Goal: Communication & Community: Answer question/provide support

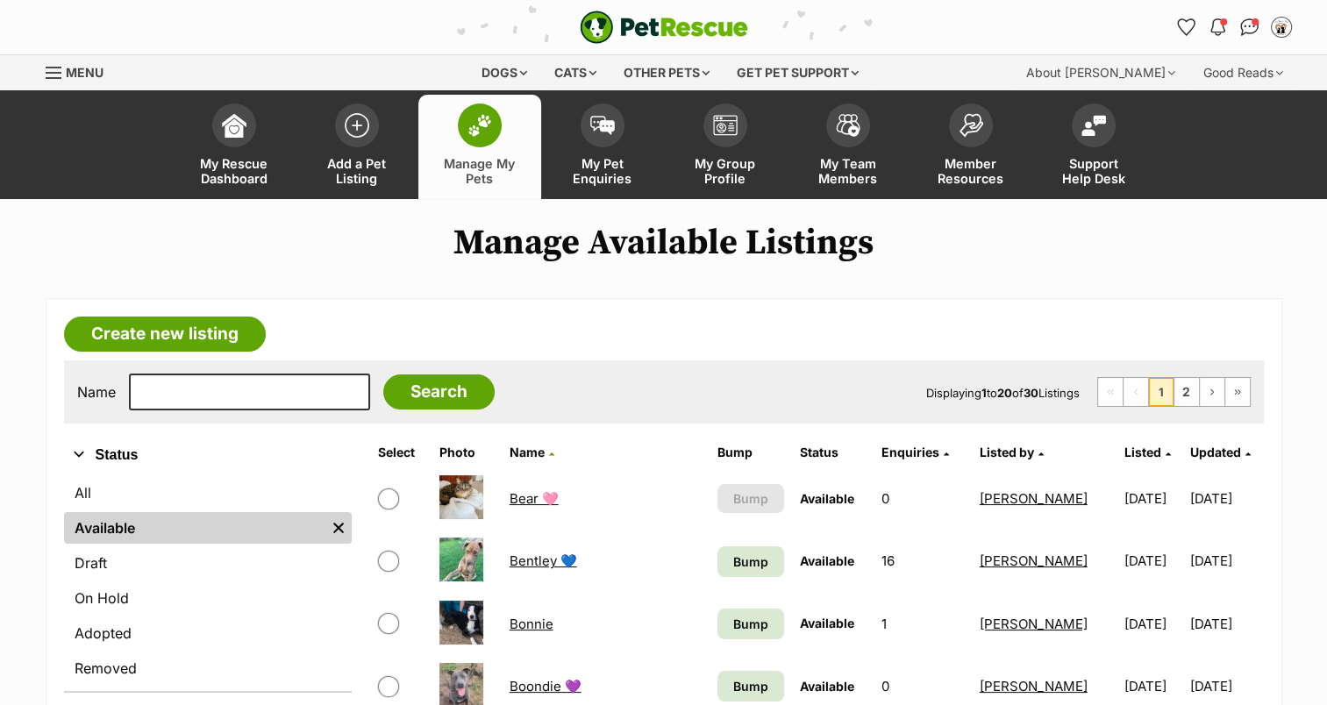
drag, startPoint x: 0, startPoint y: 0, endPoint x: 603, endPoint y: 141, distance: 619.7
click at [603, 141] on span at bounding box center [603, 125] width 44 height 44
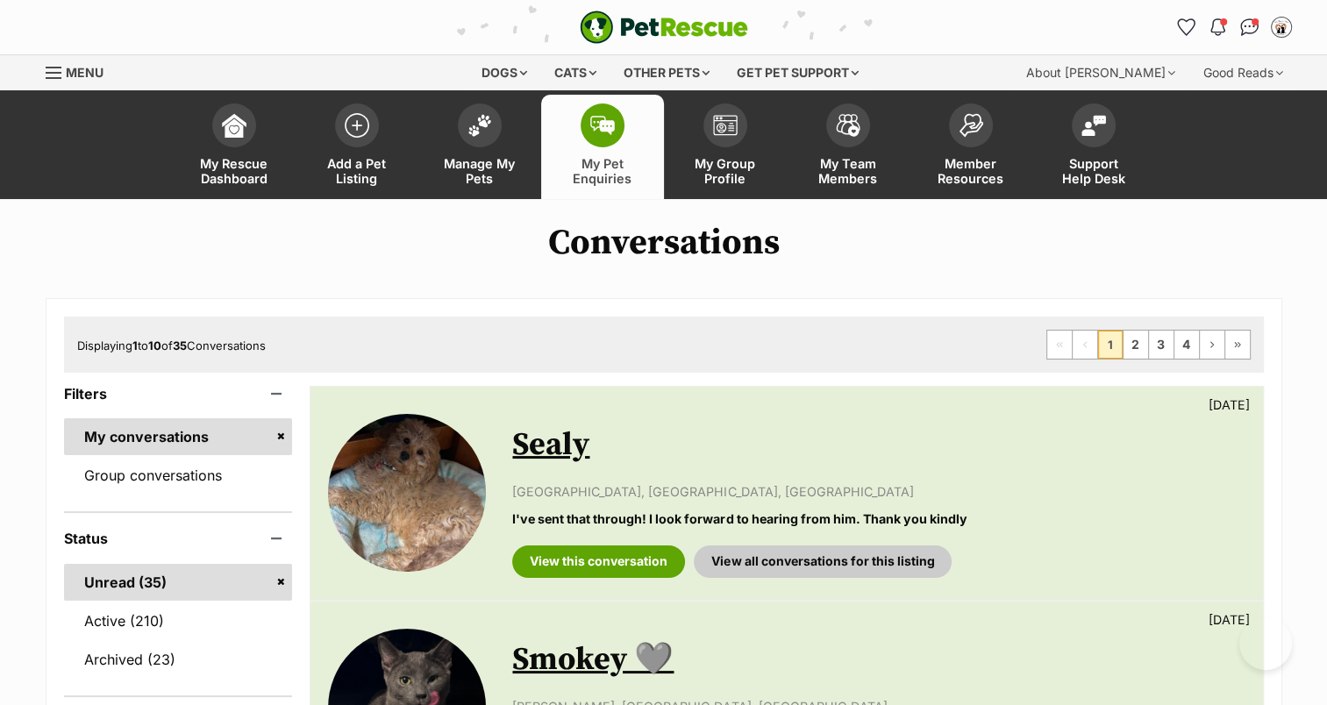
click at [481, 140] on span at bounding box center [480, 125] width 44 height 44
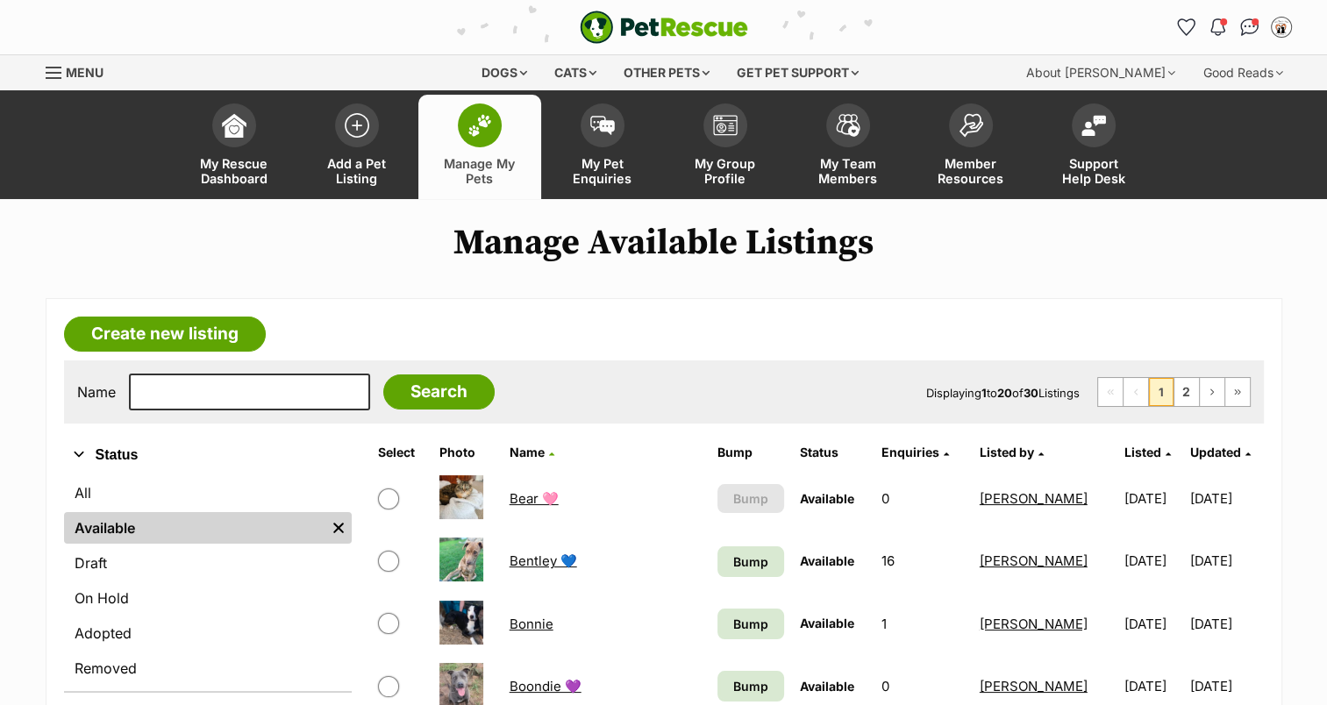
click at [602, 146] on link "My Pet Enquiries" at bounding box center [602, 147] width 123 height 104
